Goal: Navigation & Orientation: Find specific page/section

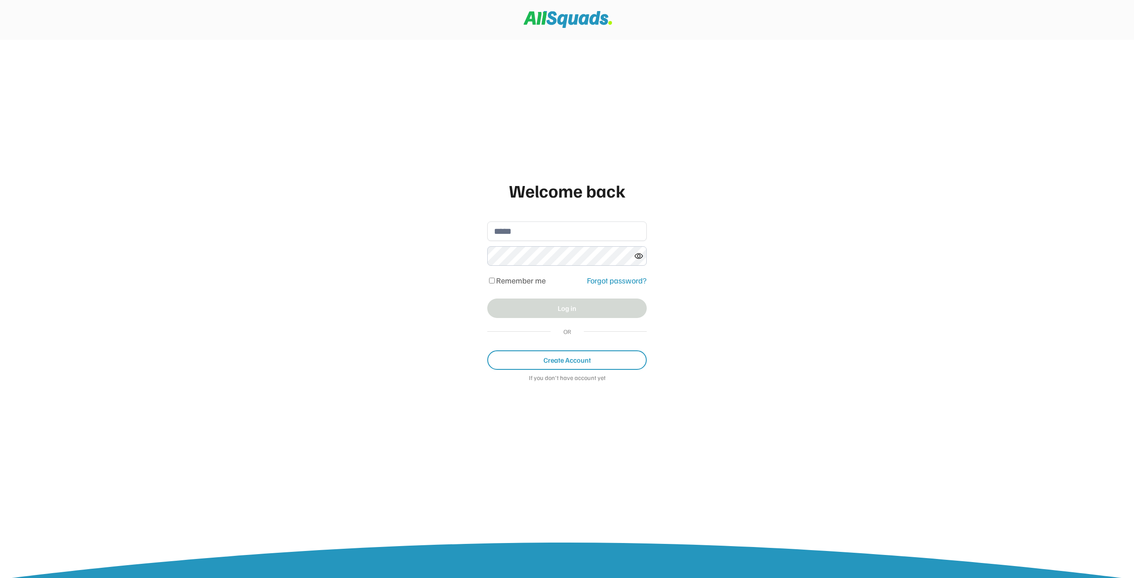
click at [523, 240] on input "email" at bounding box center [566, 230] width 159 height 19
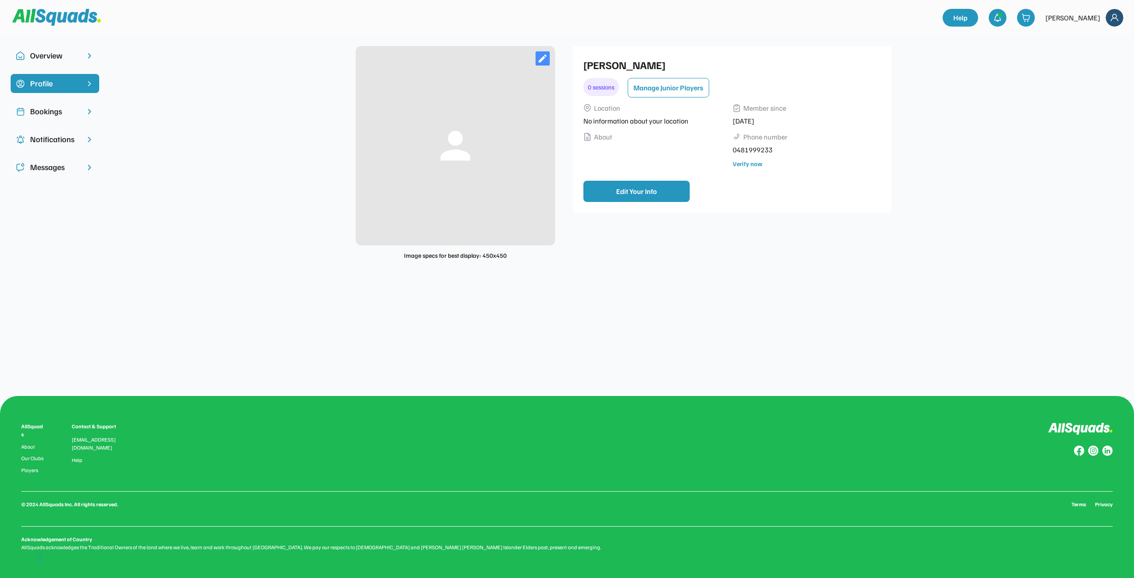
click at [55, 54] on div "Overview" at bounding box center [55, 56] width 50 height 12
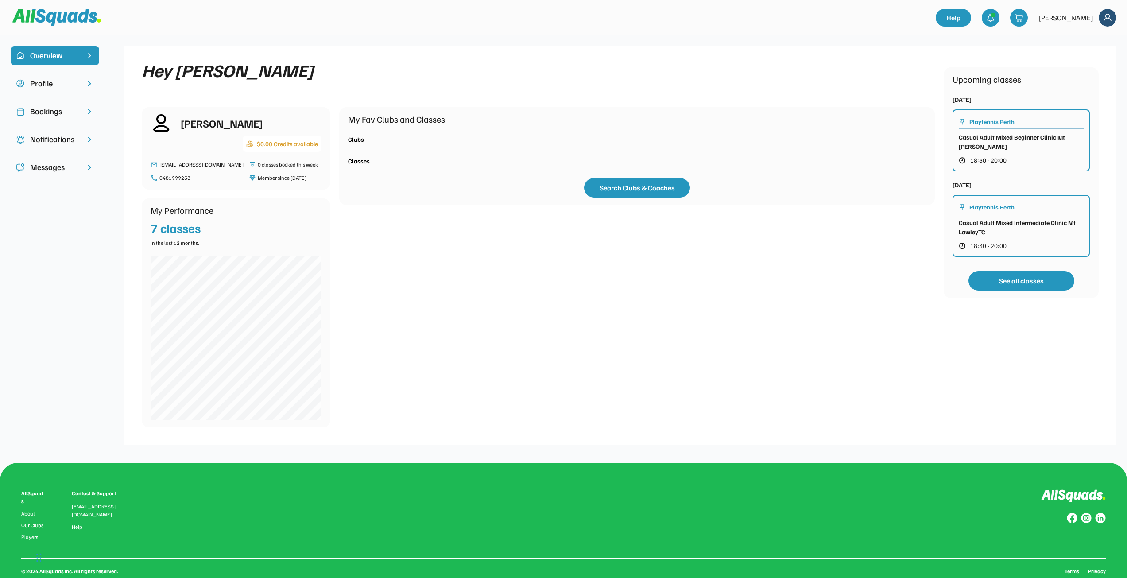
drag, startPoint x: 299, startPoint y: 145, endPoint x: 293, endPoint y: 144, distance: 5.8
click at [299, 144] on div "$0.00 Credits available" at bounding box center [287, 143] width 61 height 9
drag, startPoint x: 254, startPoint y: 140, endPoint x: 309, endPoint y: 146, distance: 55.3
click at [318, 142] on div "$0.00 Credits available" at bounding box center [282, 144] width 79 height 16
click at [307, 146] on div "$0.00 Credits available" at bounding box center [287, 143] width 61 height 9
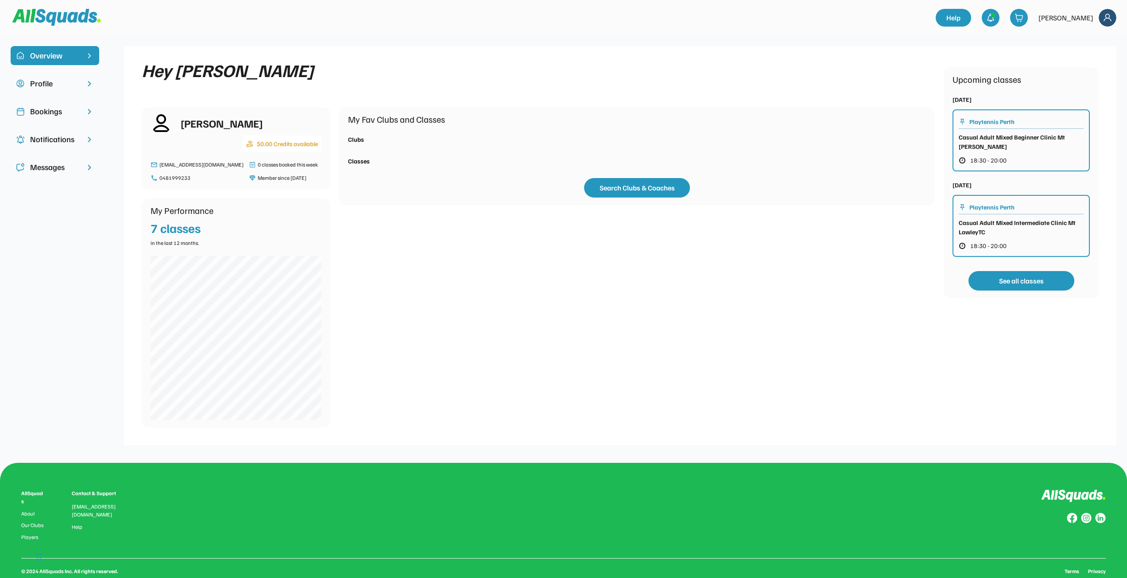
click at [54, 113] on div "Bookings" at bounding box center [55, 111] width 50 height 12
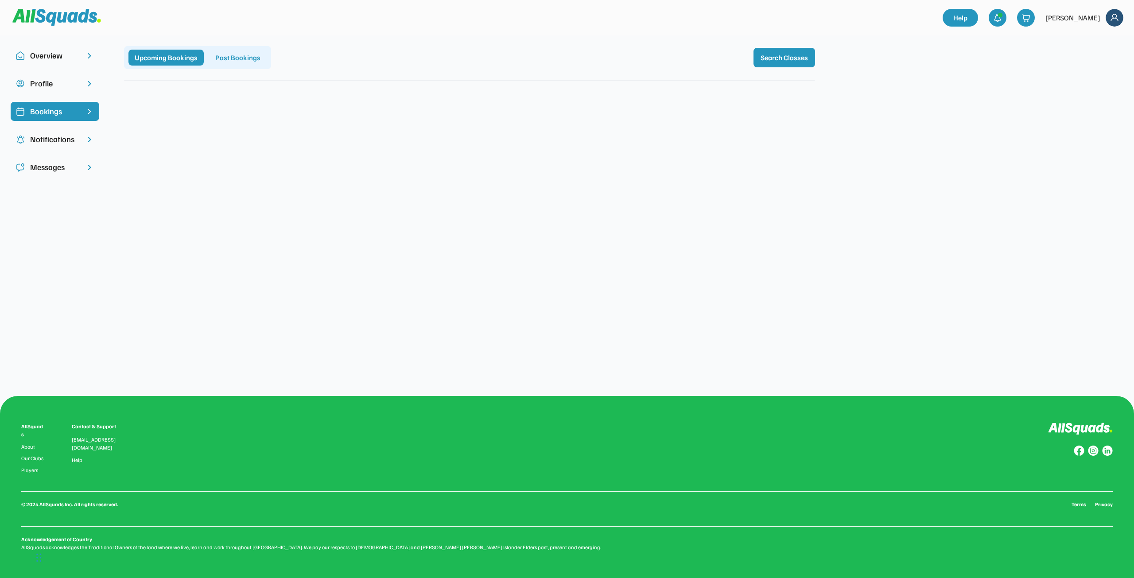
click at [238, 64] on div "Past Bookings" at bounding box center [238, 58] width 58 height 16
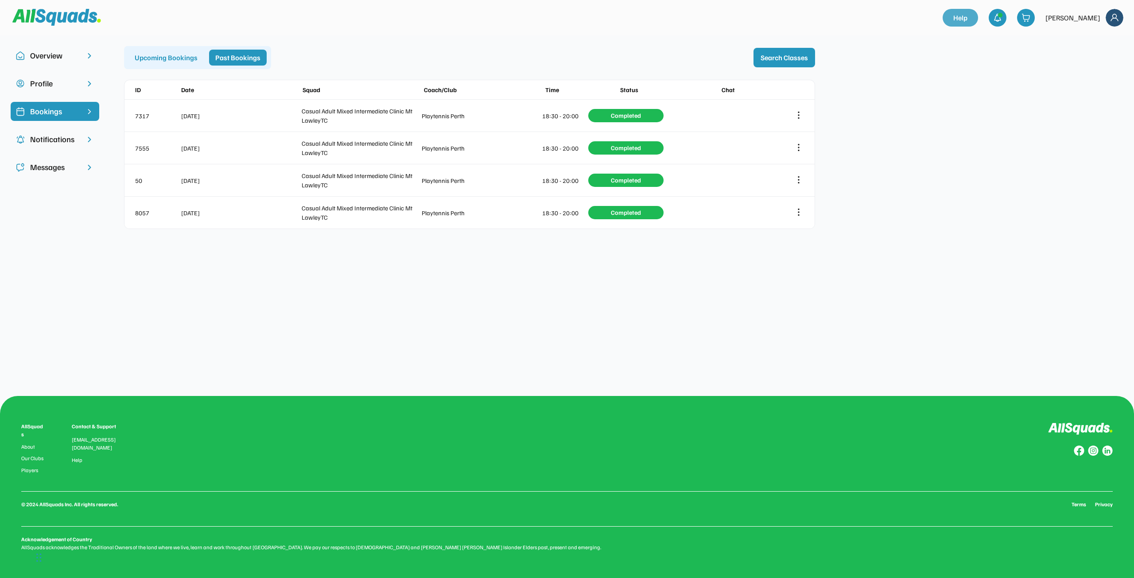
click at [978, 19] on link "Help" at bounding box center [960, 18] width 35 height 18
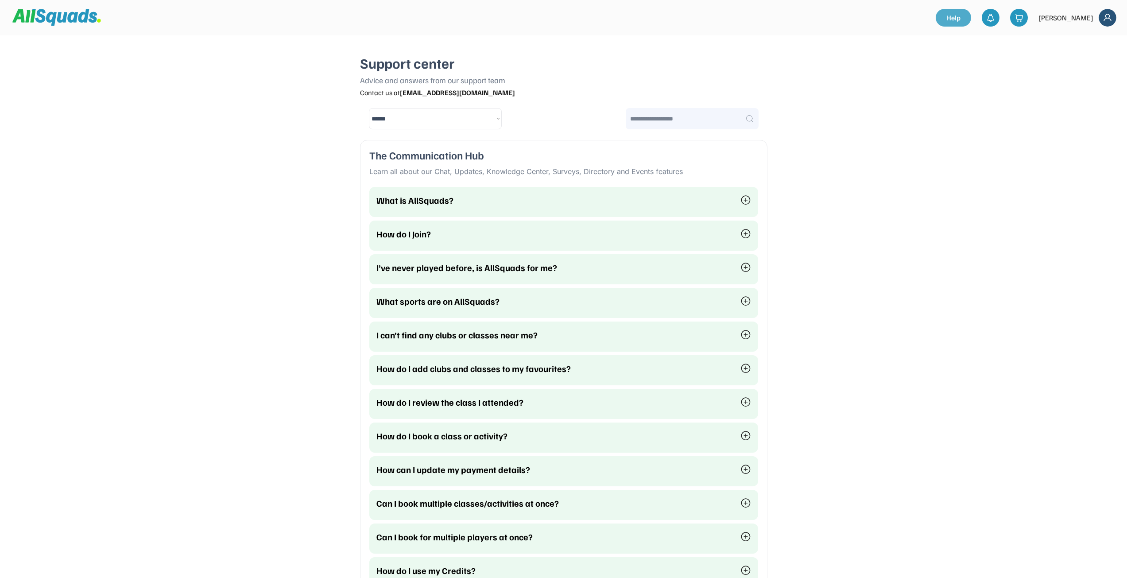
select select "********"
drag, startPoint x: 0, startPoint y: 0, endPoint x: 261, endPoint y: 165, distance: 308.6
click at [1028, 15] on div at bounding box center [1019, 18] width 18 height 18
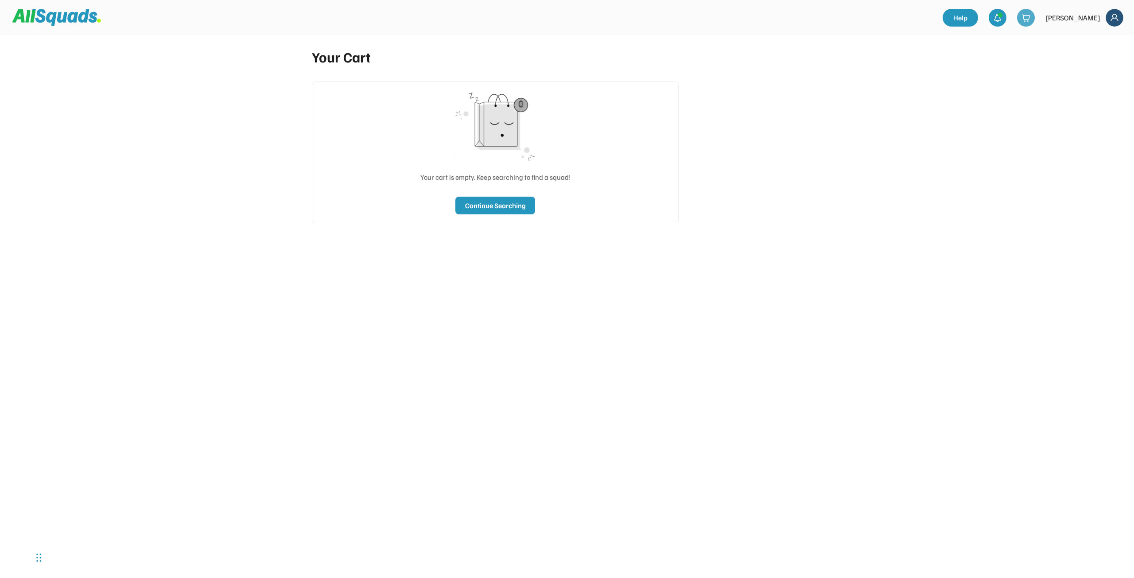
type input "**"
type input "***"
type input "******"
click at [1002, 17] on img at bounding box center [997, 17] width 9 height 9
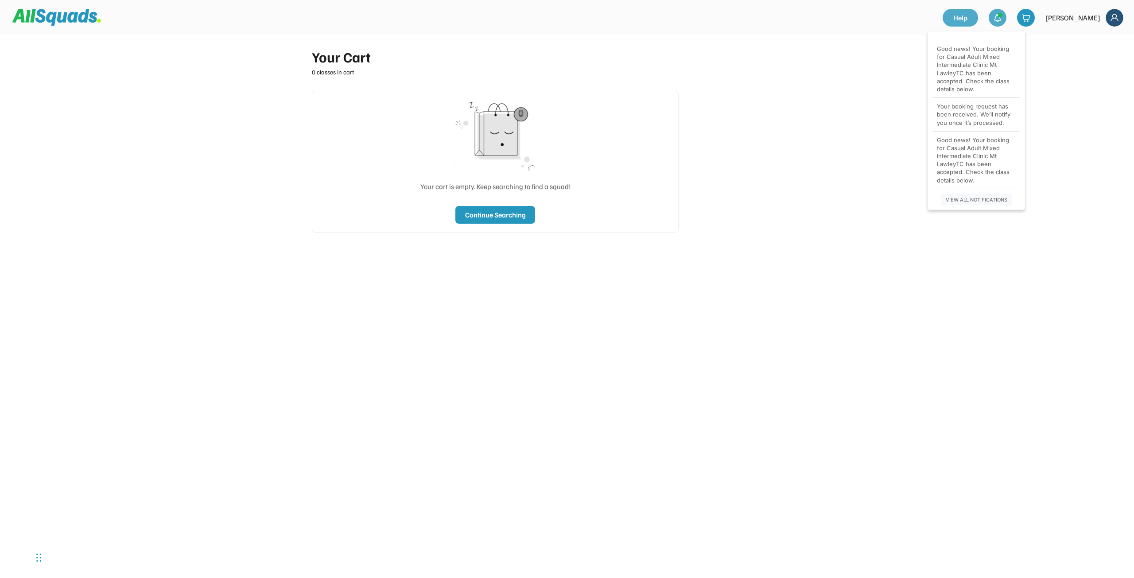
click at [978, 19] on link "Help" at bounding box center [960, 18] width 35 height 18
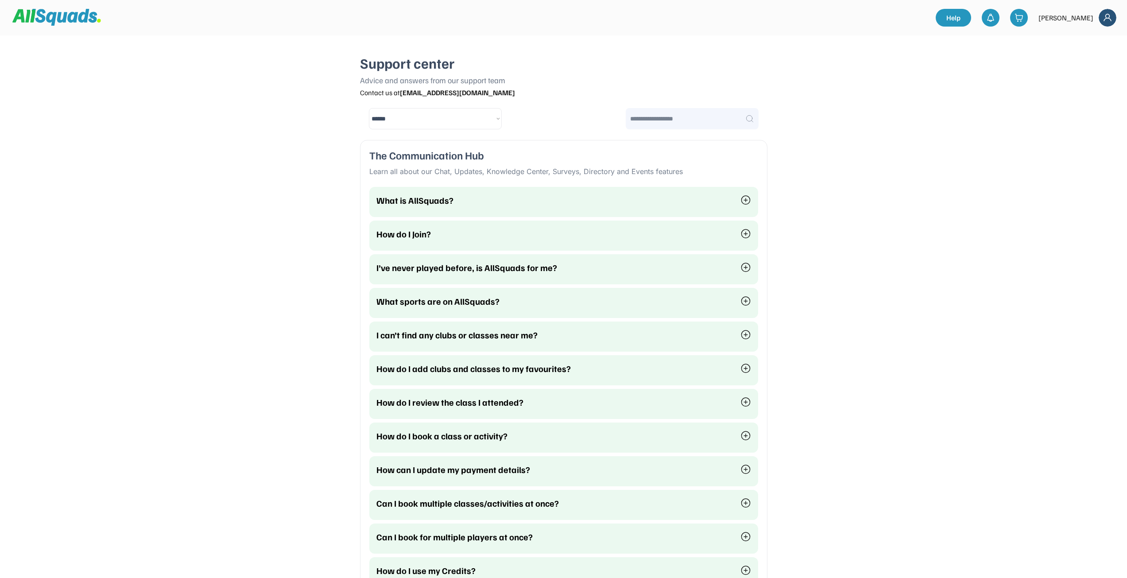
select select "********"
click at [1118, 12] on div "Help Player Login Coach/Club Login [PERSON_NAME]" at bounding box center [563, 17] width 1127 height 35
click at [1109, 15] on img at bounding box center [1108, 18] width 18 height 18
click at [1087, 37] on link "Profile" at bounding box center [1096, 39] width 52 height 18
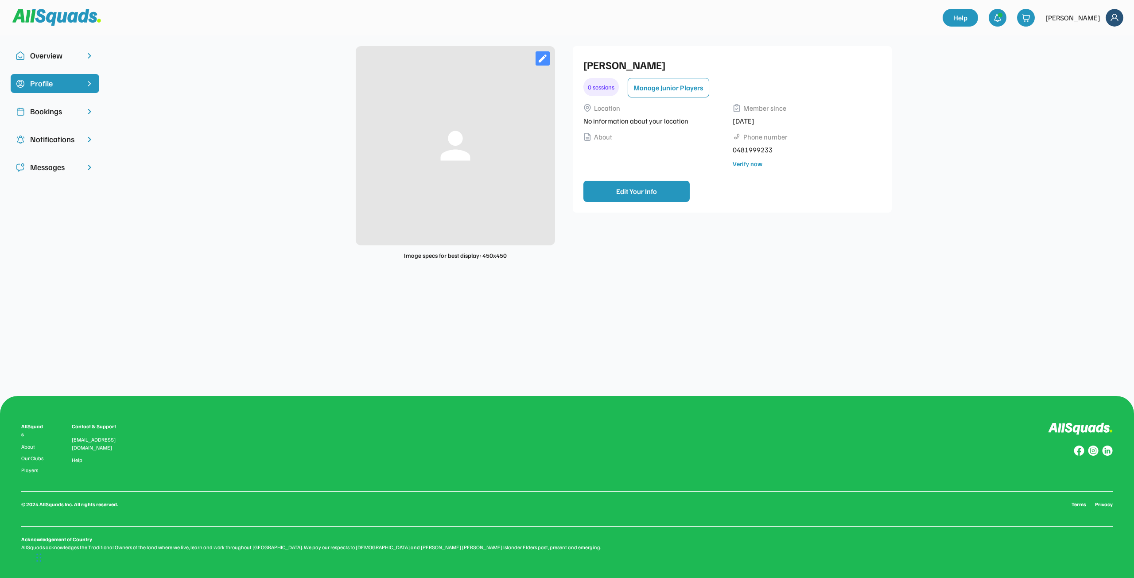
click at [52, 58] on div "Overview" at bounding box center [55, 56] width 50 height 12
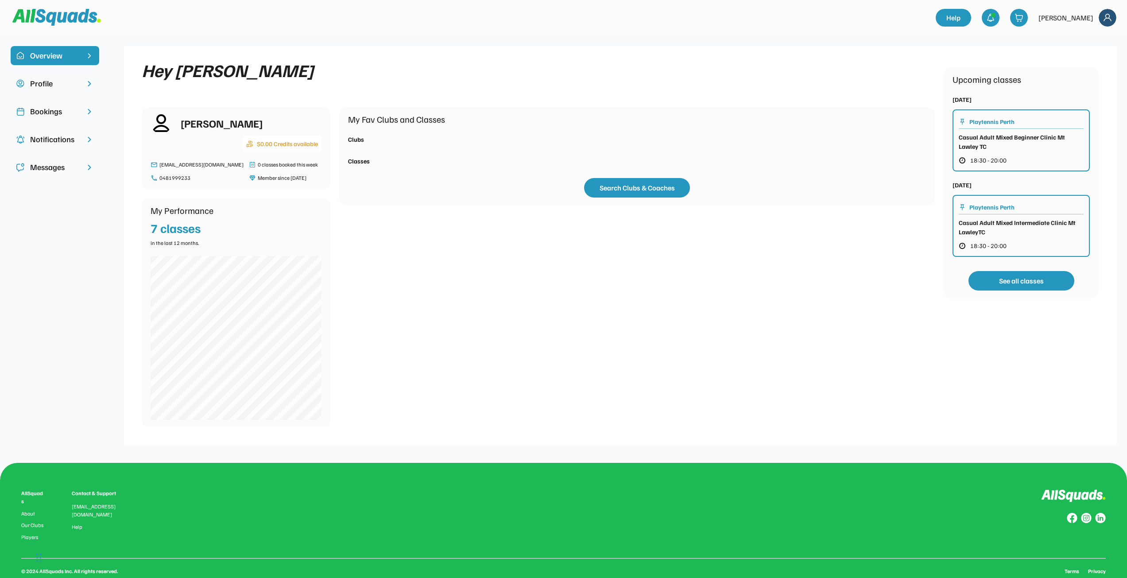
click at [48, 113] on div "Bookings" at bounding box center [55, 111] width 50 height 12
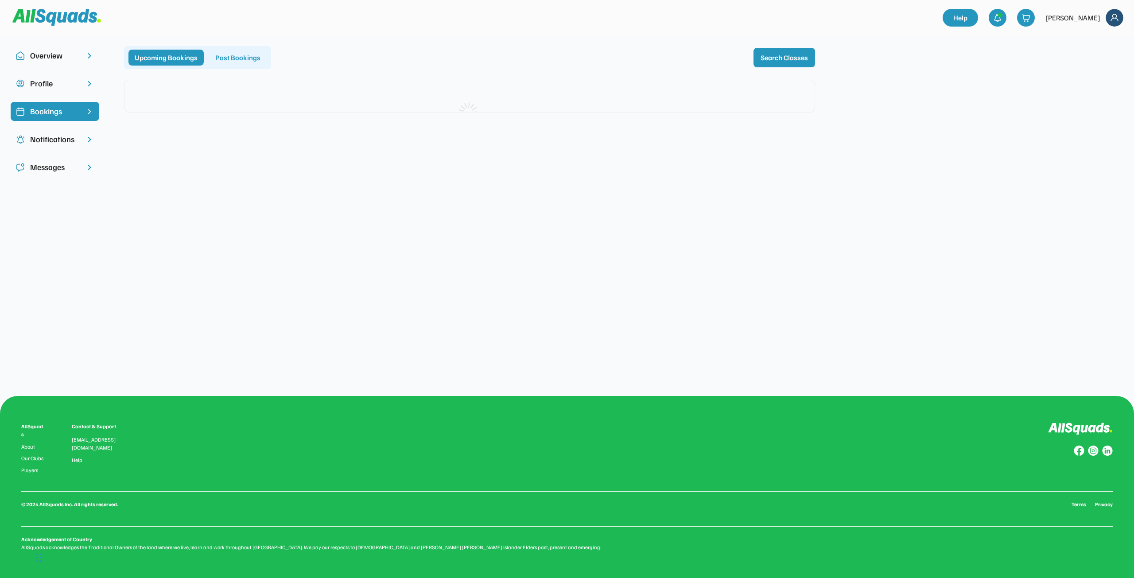
click at [229, 60] on div "Past Bookings" at bounding box center [238, 58] width 58 height 16
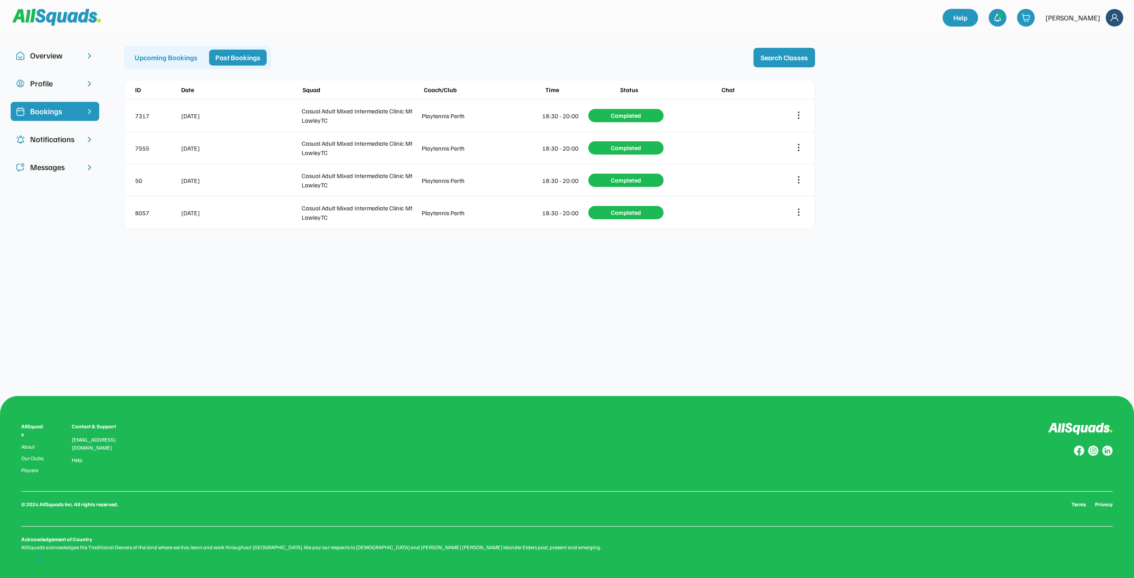
click at [44, 163] on div "Messages" at bounding box center [55, 167] width 50 height 12
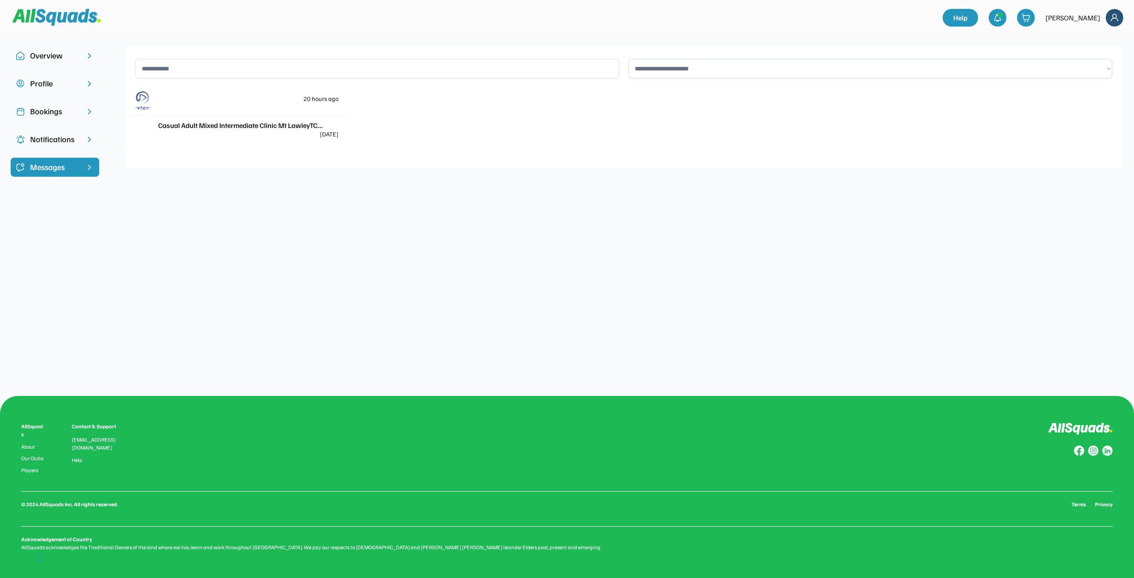
click at [322, 127] on div "Casual Adult Mixed Intermediate Clinic Mt LawleyTC..." at bounding box center [248, 125] width 180 height 11
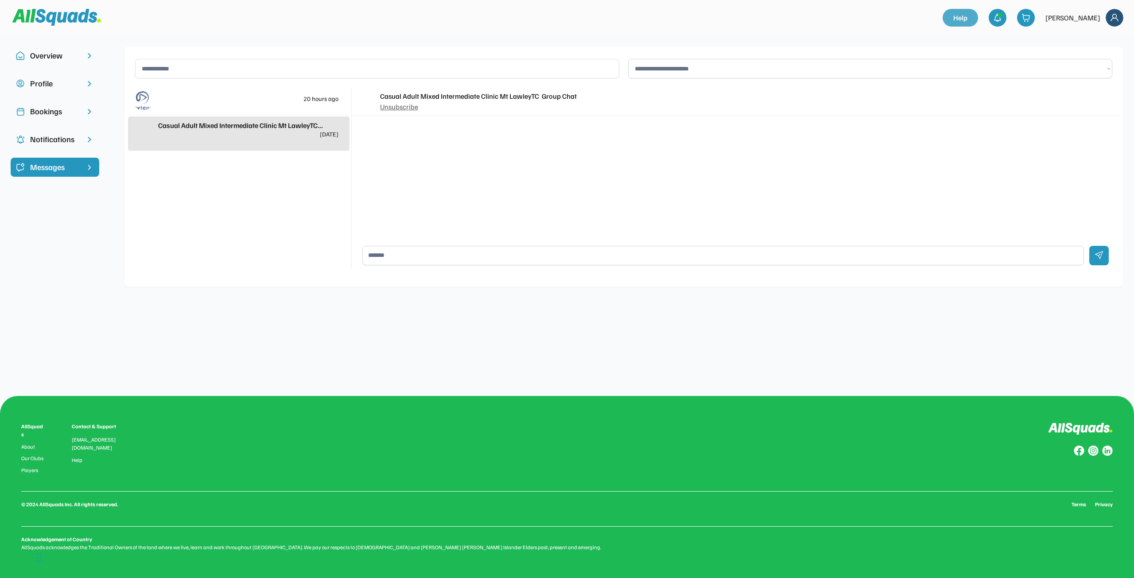
click at [967, 20] on link "Help" at bounding box center [960, 18] width 35 height 18
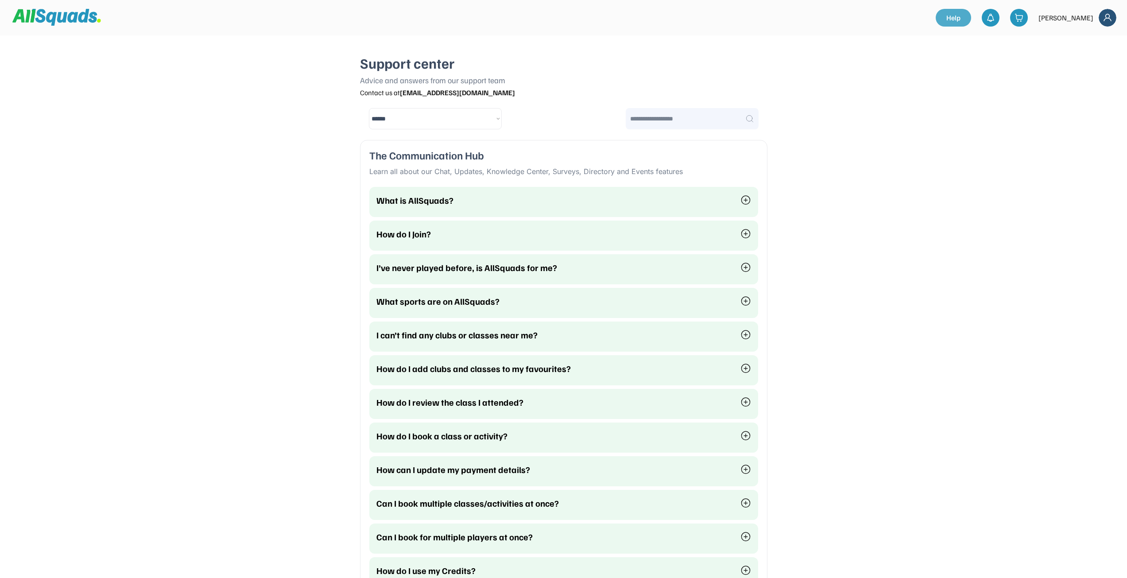
select select "********"
click at [405, 93] on strong "help@allsquads.com.au" at bounding box center [457, 92] width 115 height 9
drag, startPoint x: 398, startPoint y: 92, endPoint x: 450, endPoint y: 95, distance: 51.9
click at [449, 95] on div "Contact us at help@allsquads.com.au" at bounding box center [563, 93] width 407 height 10
click at [450, 95] on strong "help@allsquads.com.au" at bounding box center [457, 92] width 115 height 9
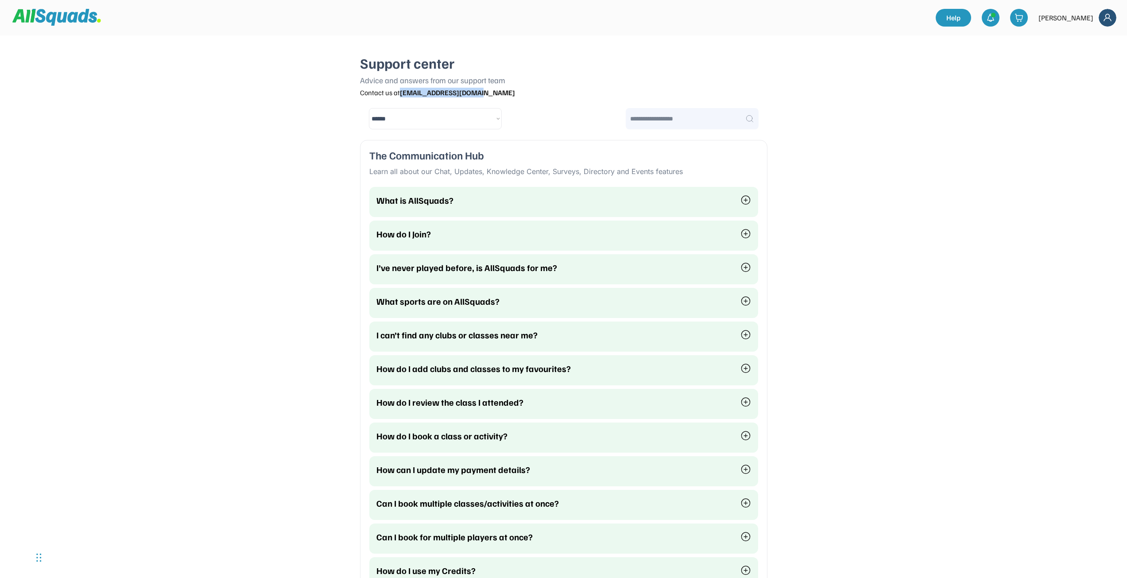
drag, startPoint x: 401, startPoint y: 93, endPoint x: 479, endPoint y: 101, distance: 78.4
click at [479, 101] on div "**********" at bounding box center [563, 543] width 443 height 1087
copy strong "help@allsquads.com.au"
click at [1111, 19] on img at bounding box center [1108, 18] width 18 height 18
click at [1086, 42] on link "Profile" at bounding box center [1096, 39] width 52 height 18
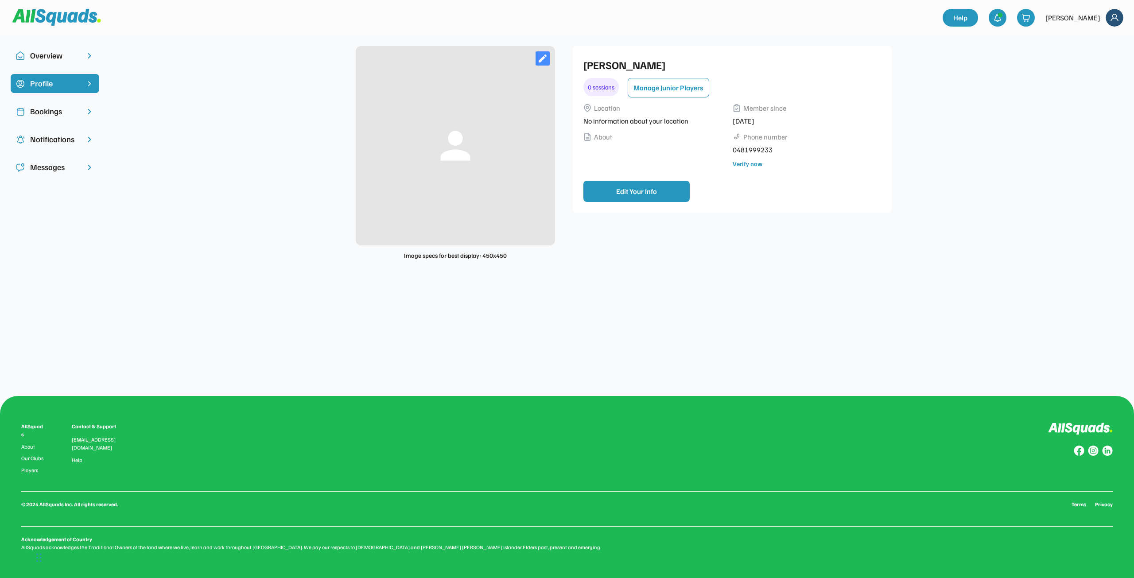
click at [49, 56] on div "Overview" at bounding box center [55, 56] width 50 height 12
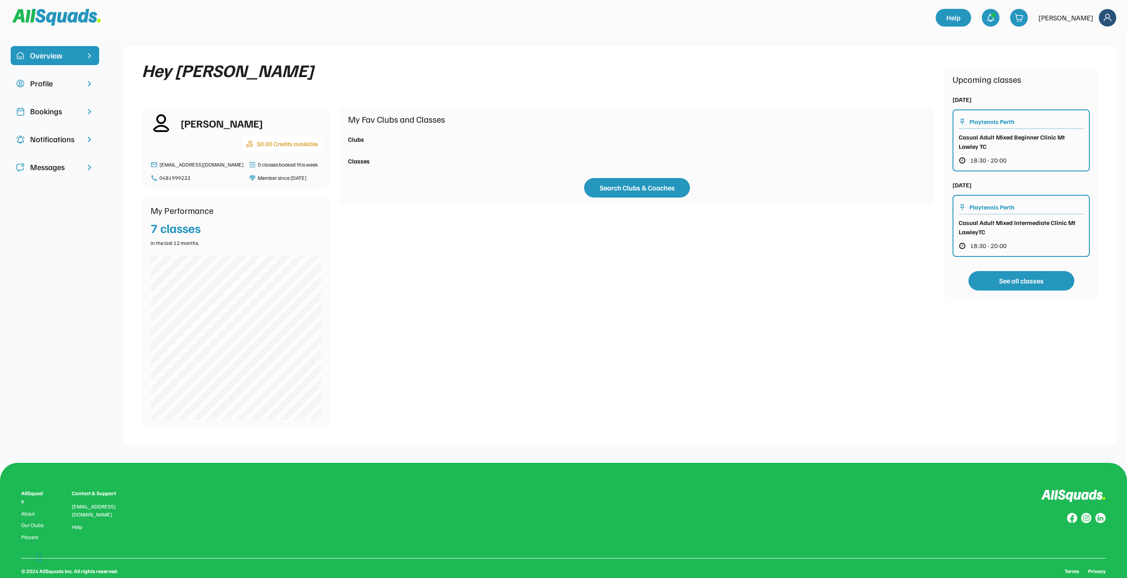
click at [40, 170] on div "Messages" at bounding box center [55, 167] width 50 height 12
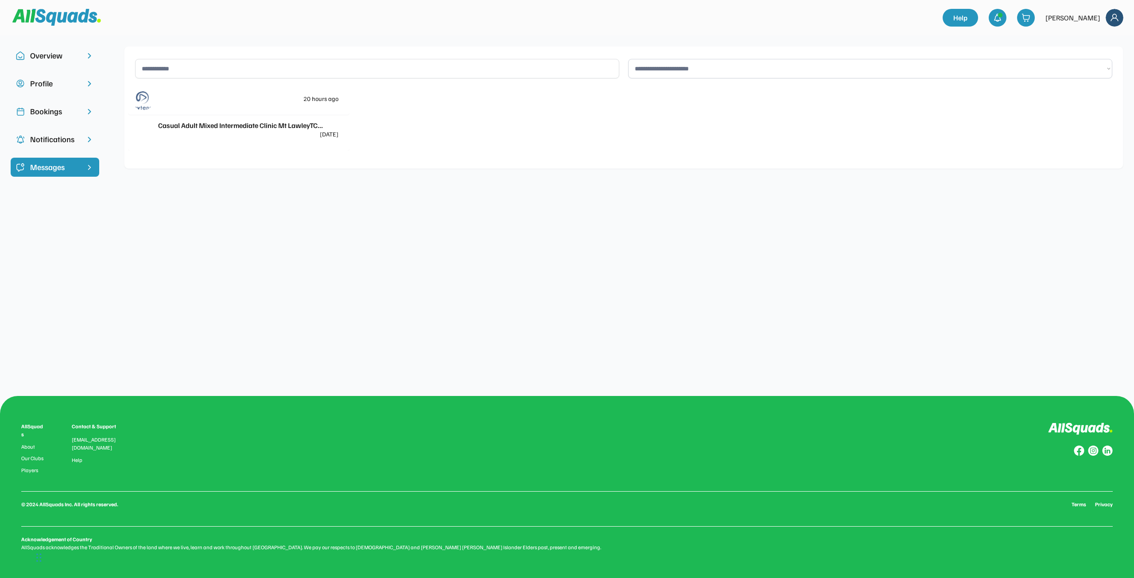
click at [43, 83] on div "Profile" at bounding box center [55, 84] width 50 height 12
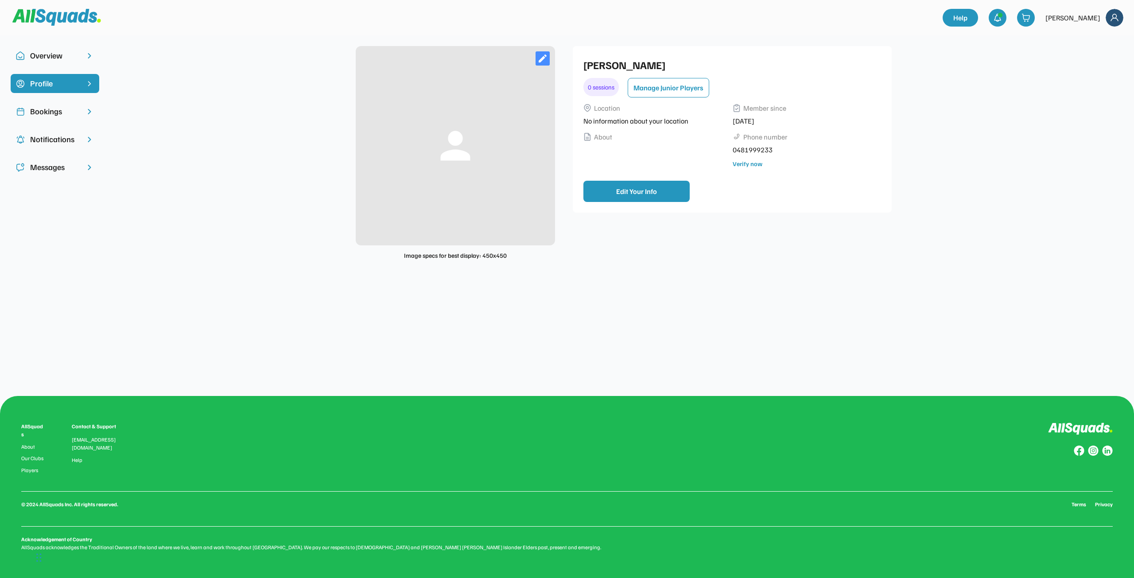
click at [66, 113] on div "Bookings" at bounding box center [55, 111] width 50 height 12
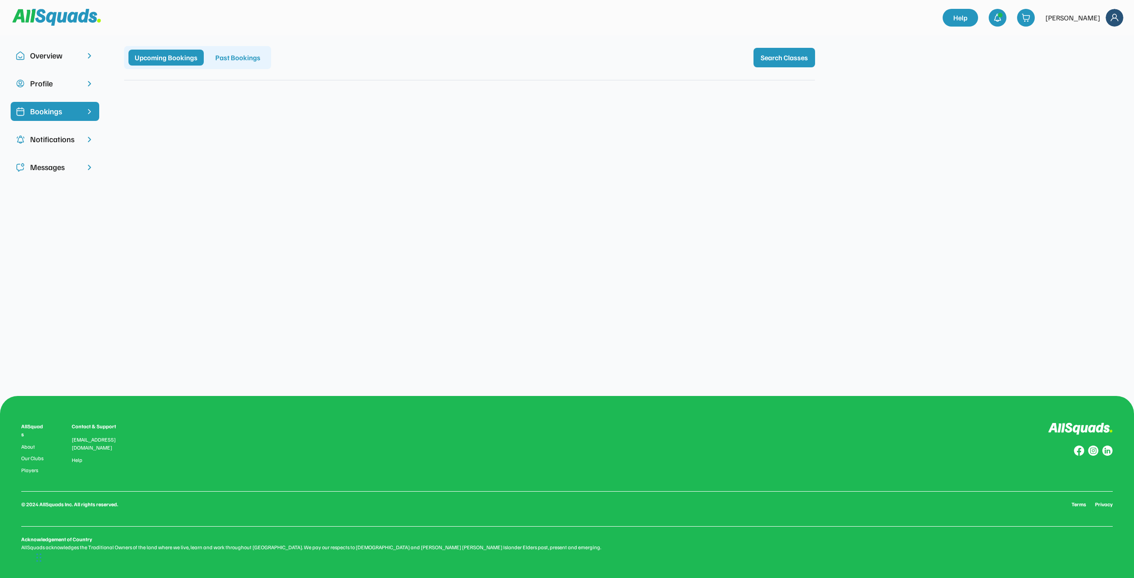
click at [49, 141] on div "Notifications" at bounding box center [55, 139] width 50 height 12
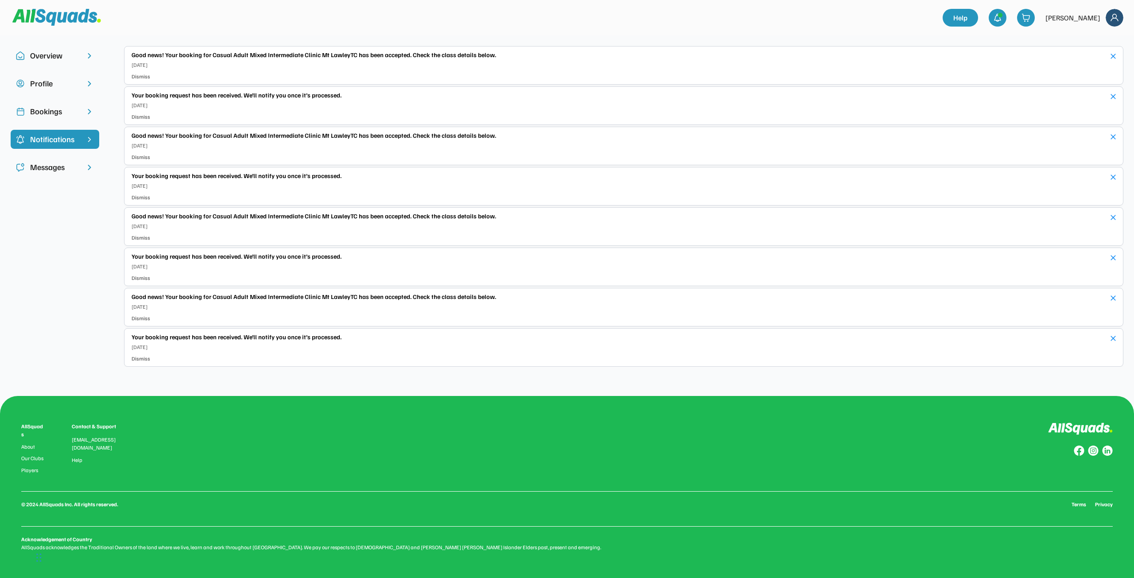
click at [64, 110] on div "Bookings" at bounding box center [55, 111] width 50 height 12
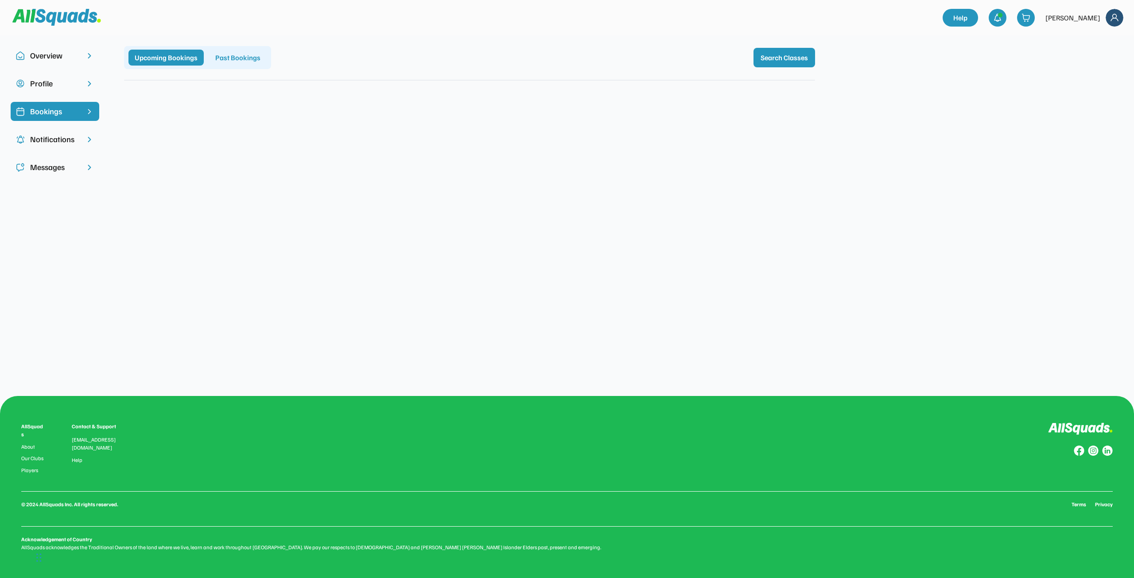
click at [62, 83] on div "Profile" at bounding box center [55, 84] width 50 height 12
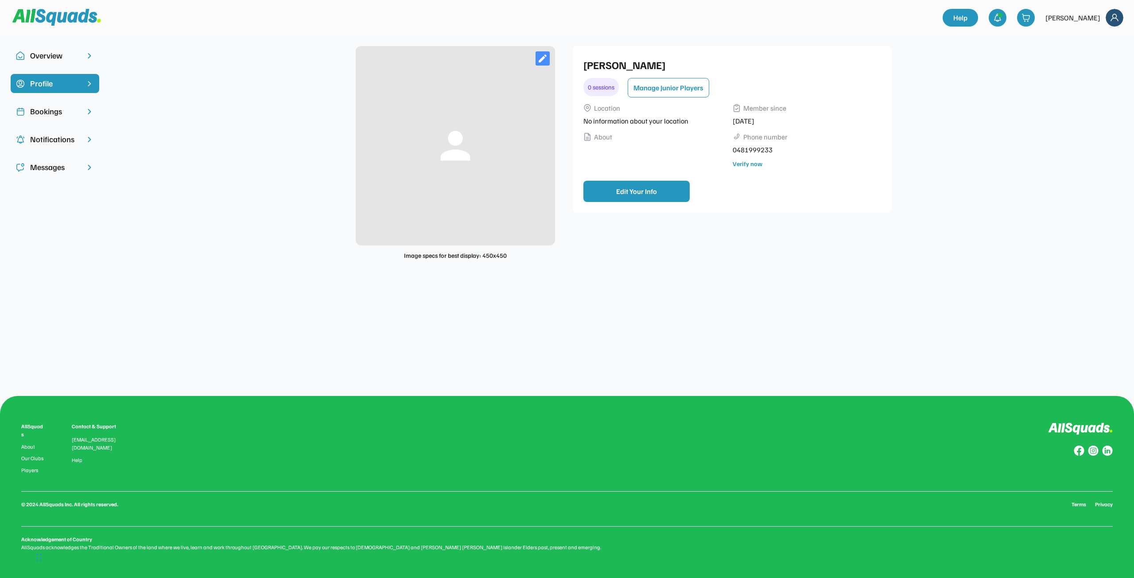
click at [66, 52] on div "Overview" at bounding box center [55, 56] width 50 height 12
